Goal: Task Accomplishment & Management: Use online tool/utility

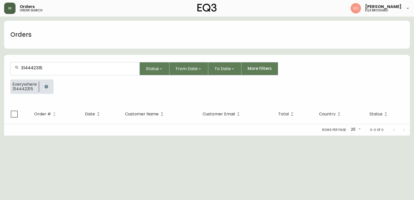
click at [10, 9] on icon "button" at bounding box center [9, 8] width 3 height 2
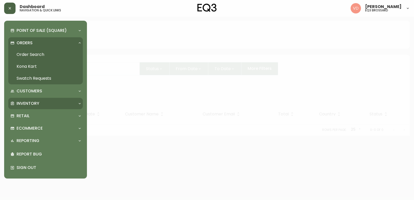
click at [35, 105] on p "Inventory" at bounding box center [28, 104] width 23 height 6
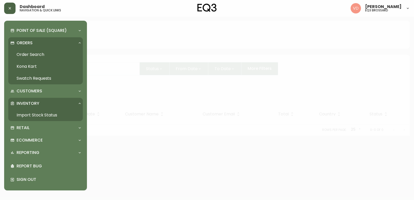
click at [40, 114] on link "Import Stock Status" at bounding box center [45, 115] width 75 height 12
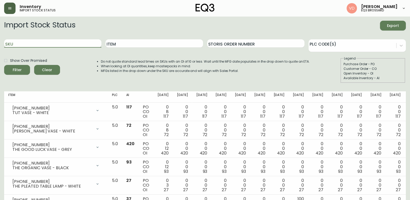
click at [79, 47] on input "SKU" at bounding box center [52, 43] width 97 height 8
paste input "3020-431-4-A"
click at [4, 65] on button "Filter" at bounding box center [17, 70] width 26 height 10
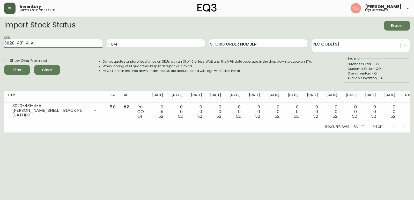
drag, startPoint x: 36, startPoint y: 44, endPoint x: 0, endPoint y: 48, distance: 36.5
click at [0, 48] on main "Import Stock Status Export SKU 3020-431-4-A Item Storis Order Number PLC Code(s…" at bounding box center [207, 75] width 414 height 116
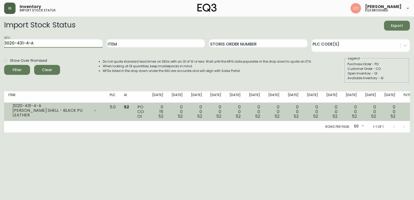
paste input "3-4-B"
type input "3020-433-4-B"
click at [4, 65] on button "Filter" at bounding box center [17, 70] width 26 height 10
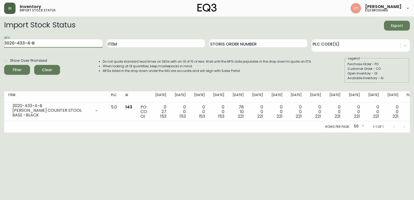
click at [53, 73] on span "Clear" at bounding box center [47, 70] width 18 height 6
